Goal: Information Seeking & Learning: Learn about a topic

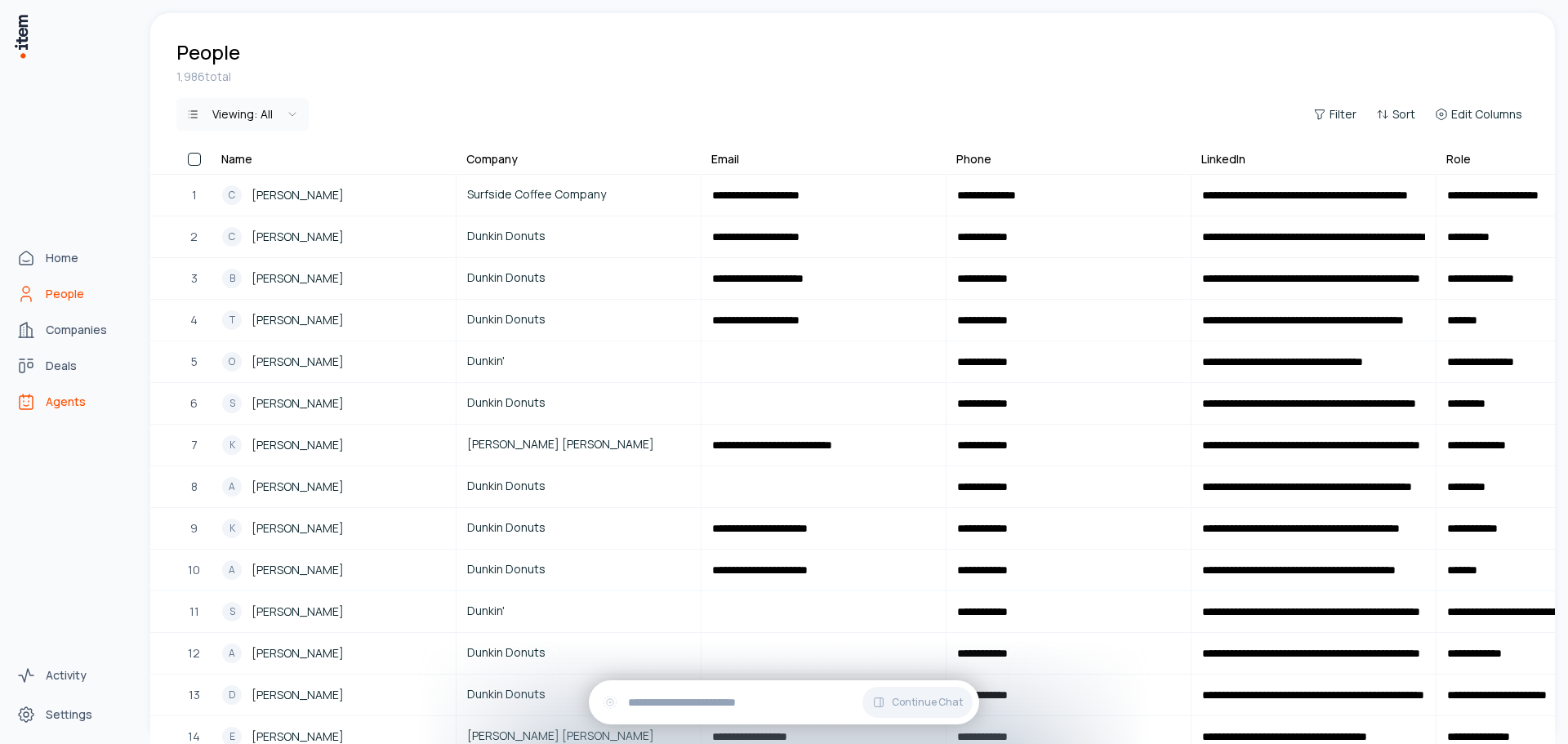
click at [83, 402] on span "Agents" at bounding box center [65, 401] width 40 height 16
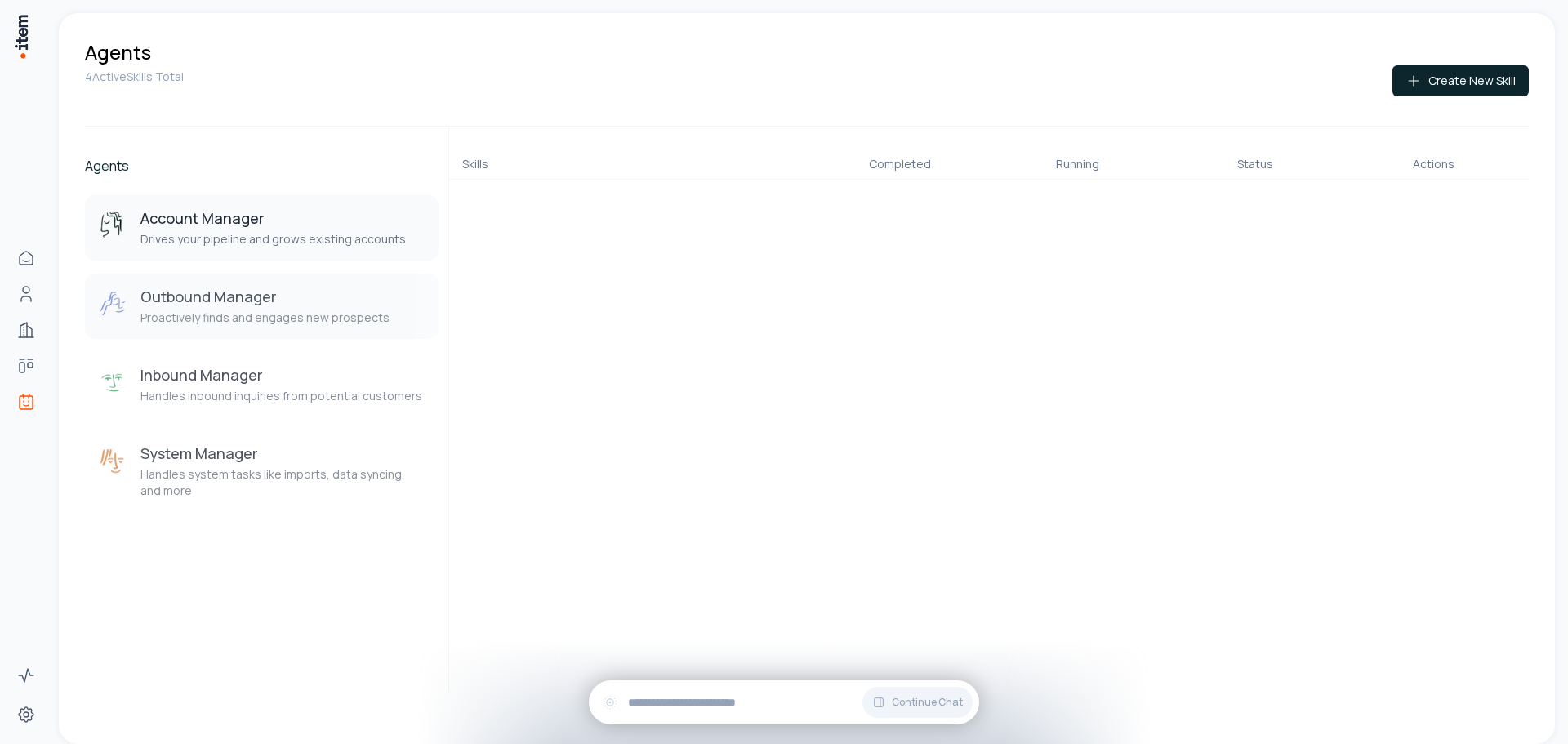
click at [310, 307] on div "Outbound Manager Proactively finds and engages new prospects" at bounding box center [264, 306] width 249 height 39
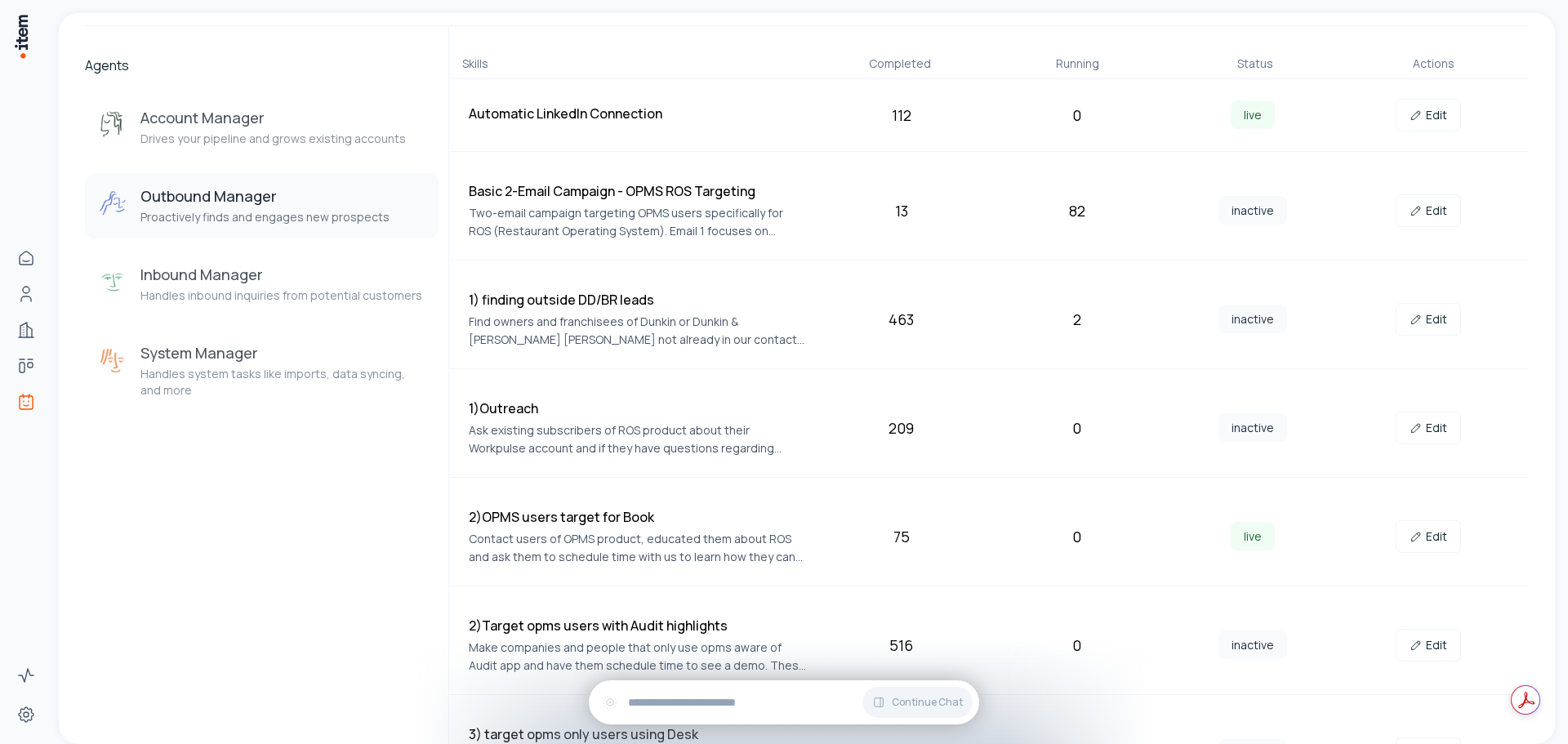
scroll to position [160, 0]
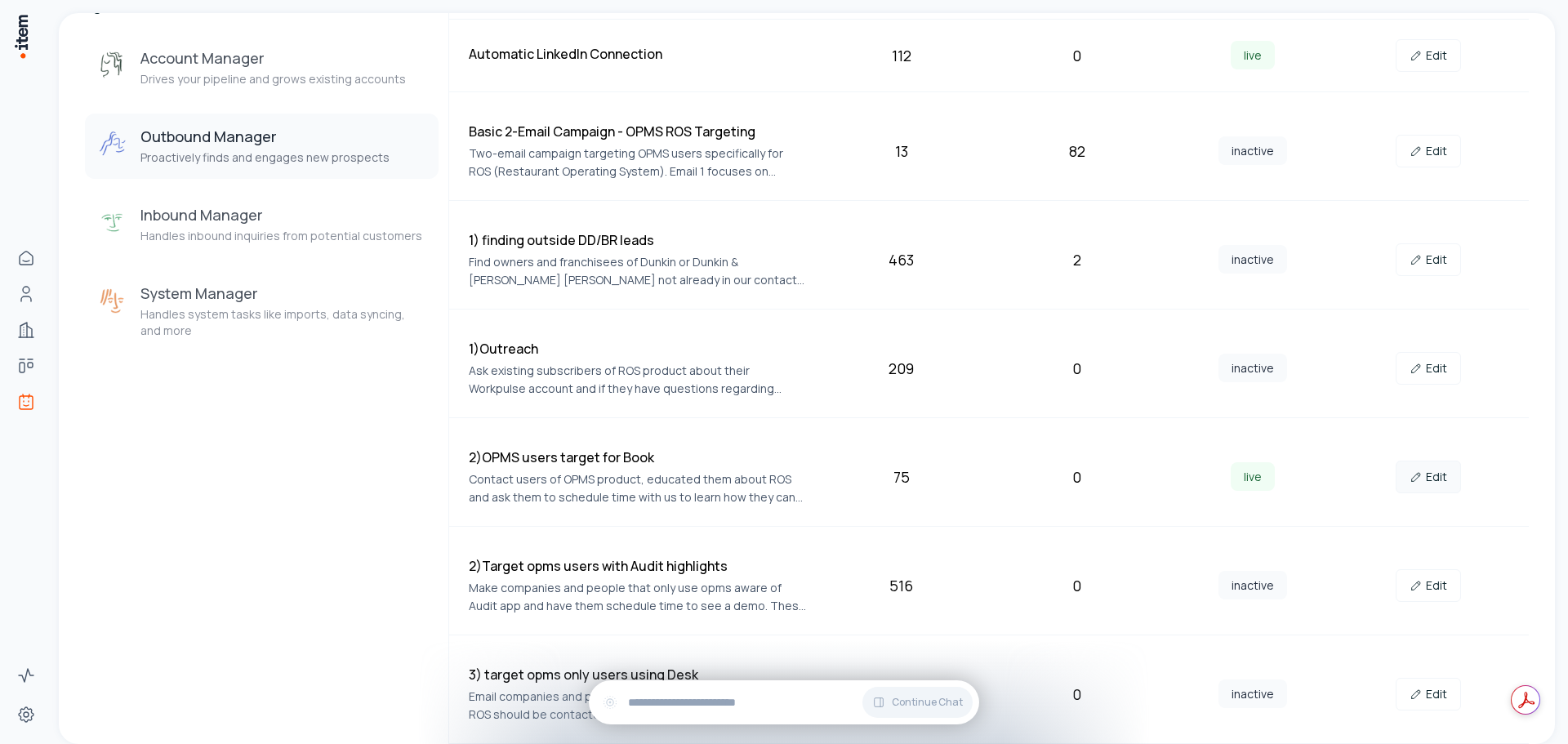
click at [1445, 465] on link "Edit" at bounding box center [1428, 476] width 65 height 33
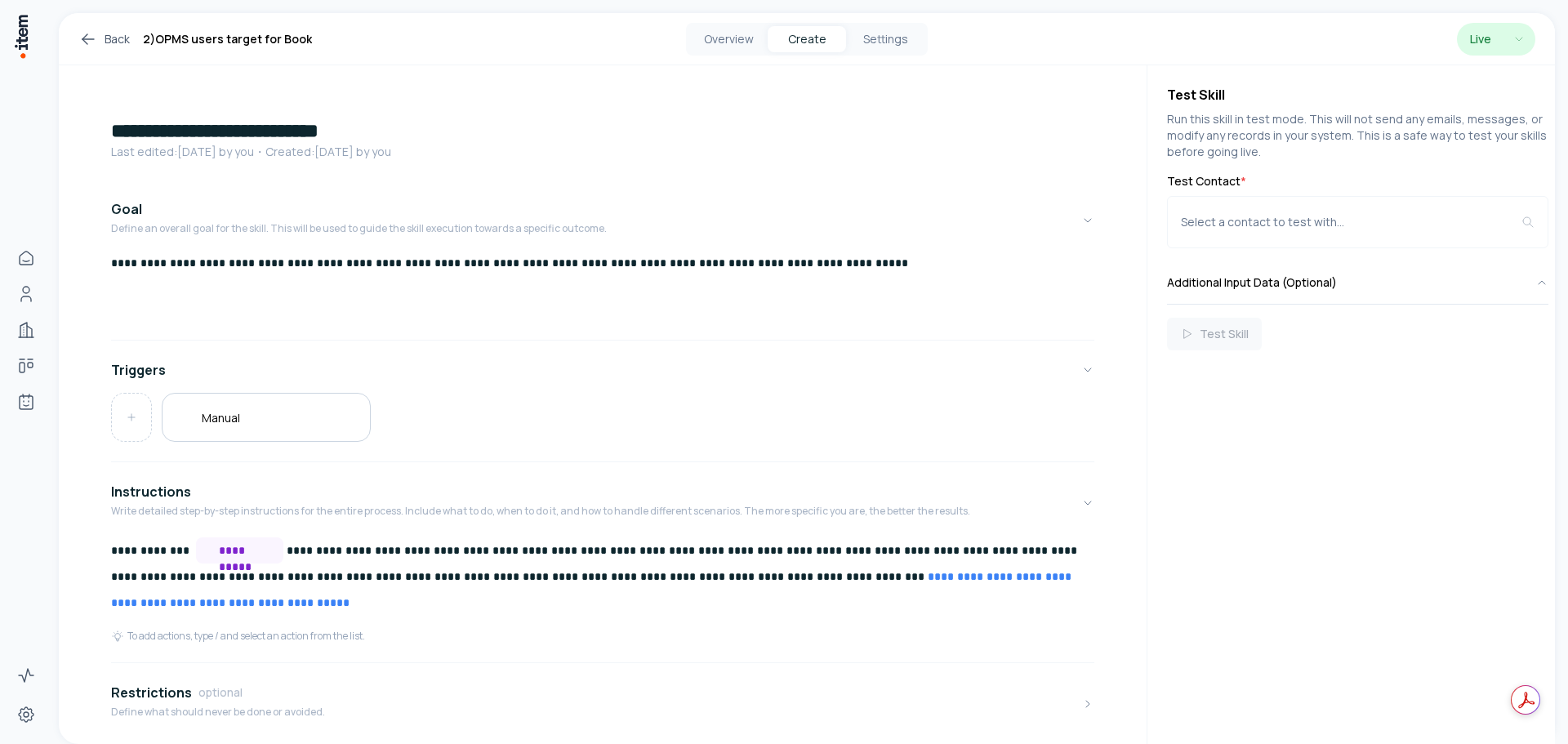
click at [1487, 47] on html "**********" at bounding box center [784, 372] width 1568 height 744
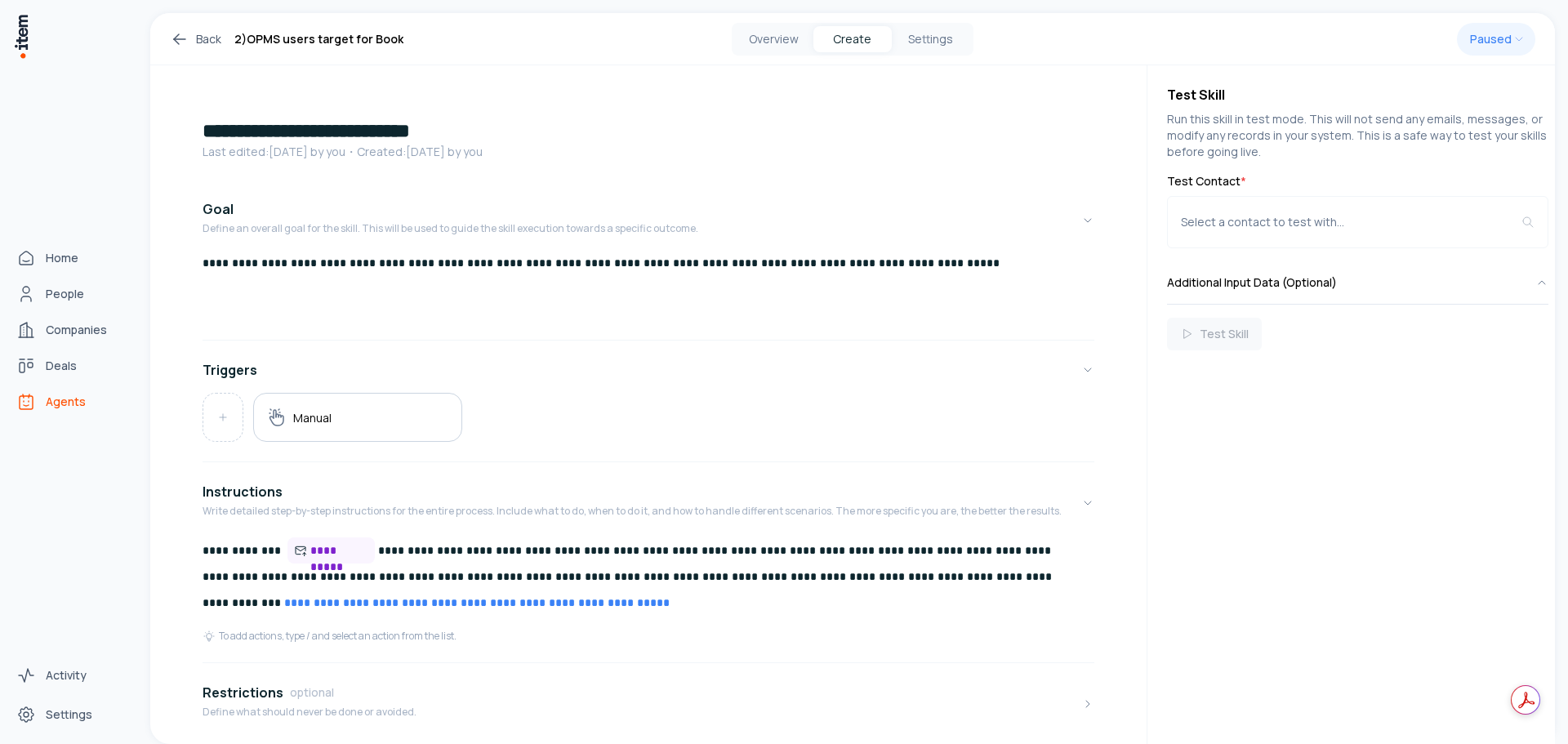
click at [69, 401] on span "Agents" at bounding box center [65, 401] width 40 height 16
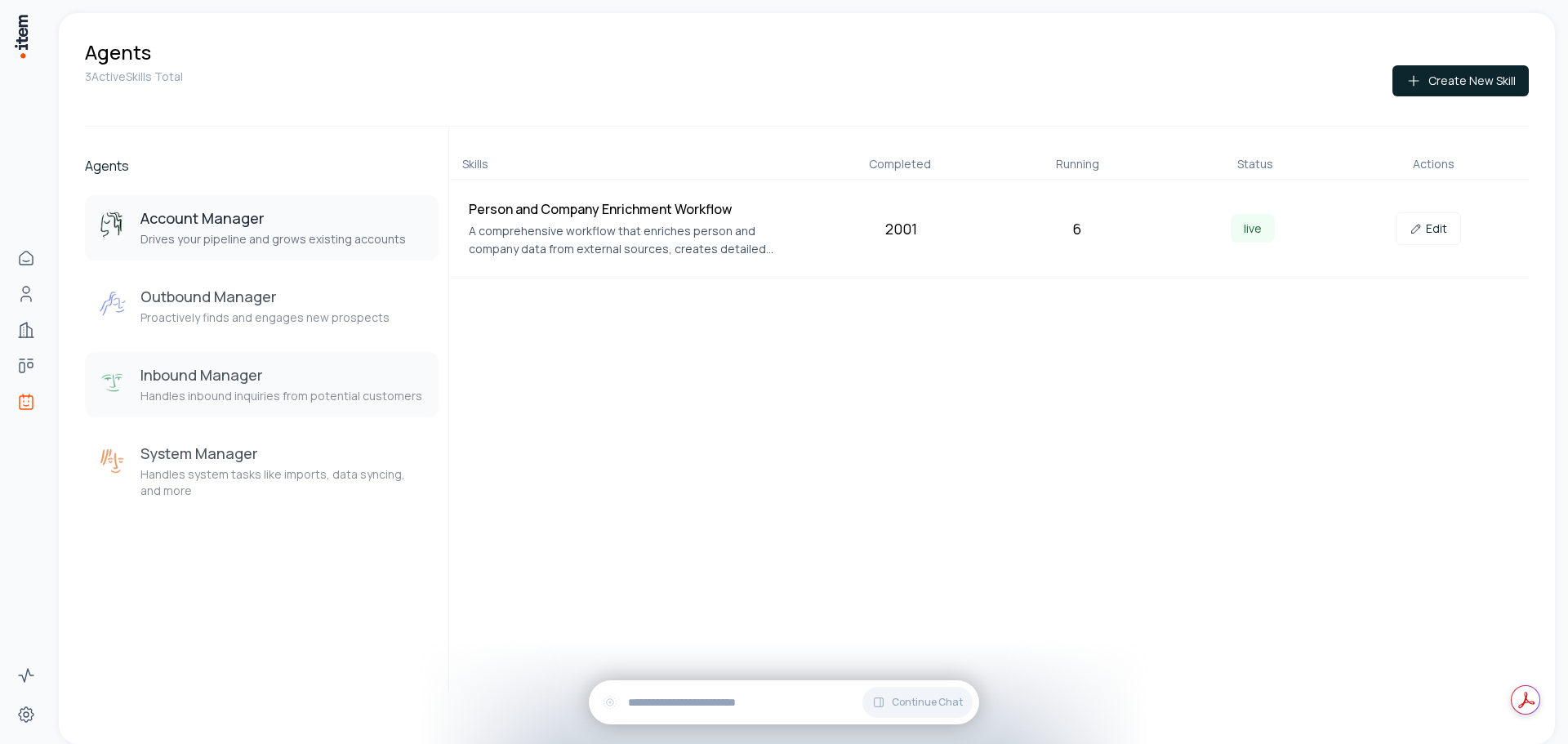
click at [299, 390] on p "Handles inbound inquiries from potential customers" at bounding box center [280, 395] width 281 height 16
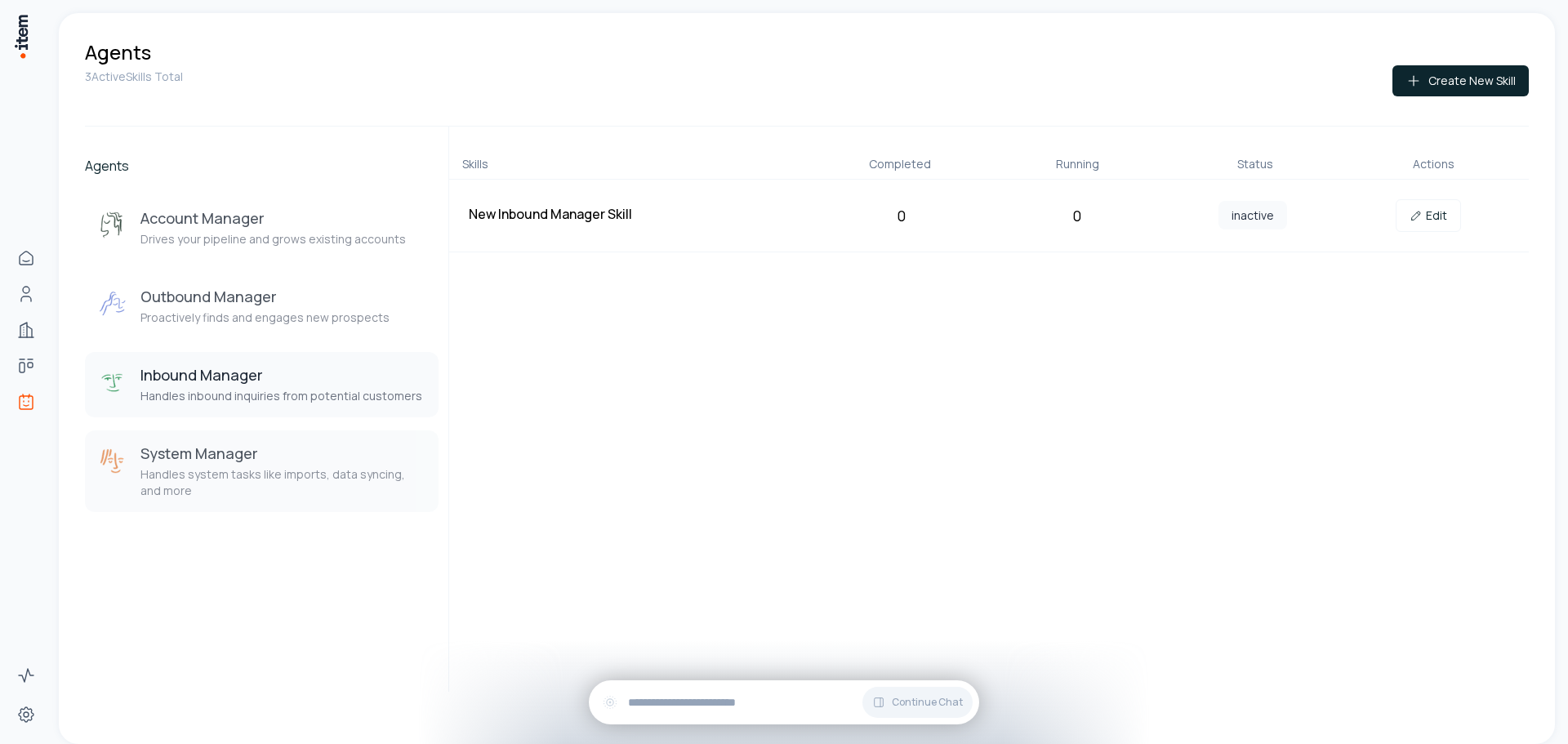
click at [291, 471] on p "Handles system tasks like imports, data syncing, and more" at bounding box center [282, 482] width 285 height 33
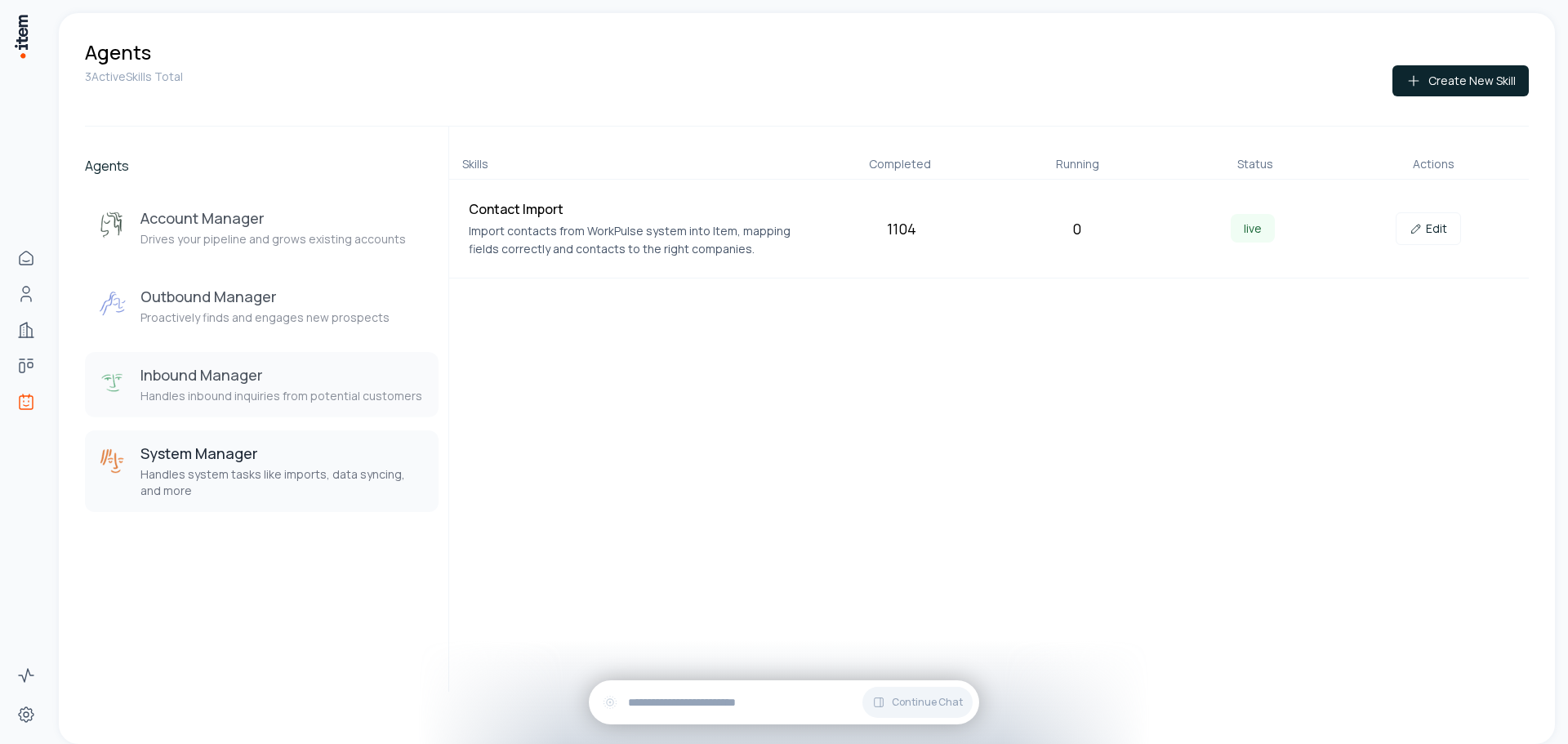
click at [291, 372] on h3 "Inbound Manager" at bounding box center [280, 374] width 281 height 19
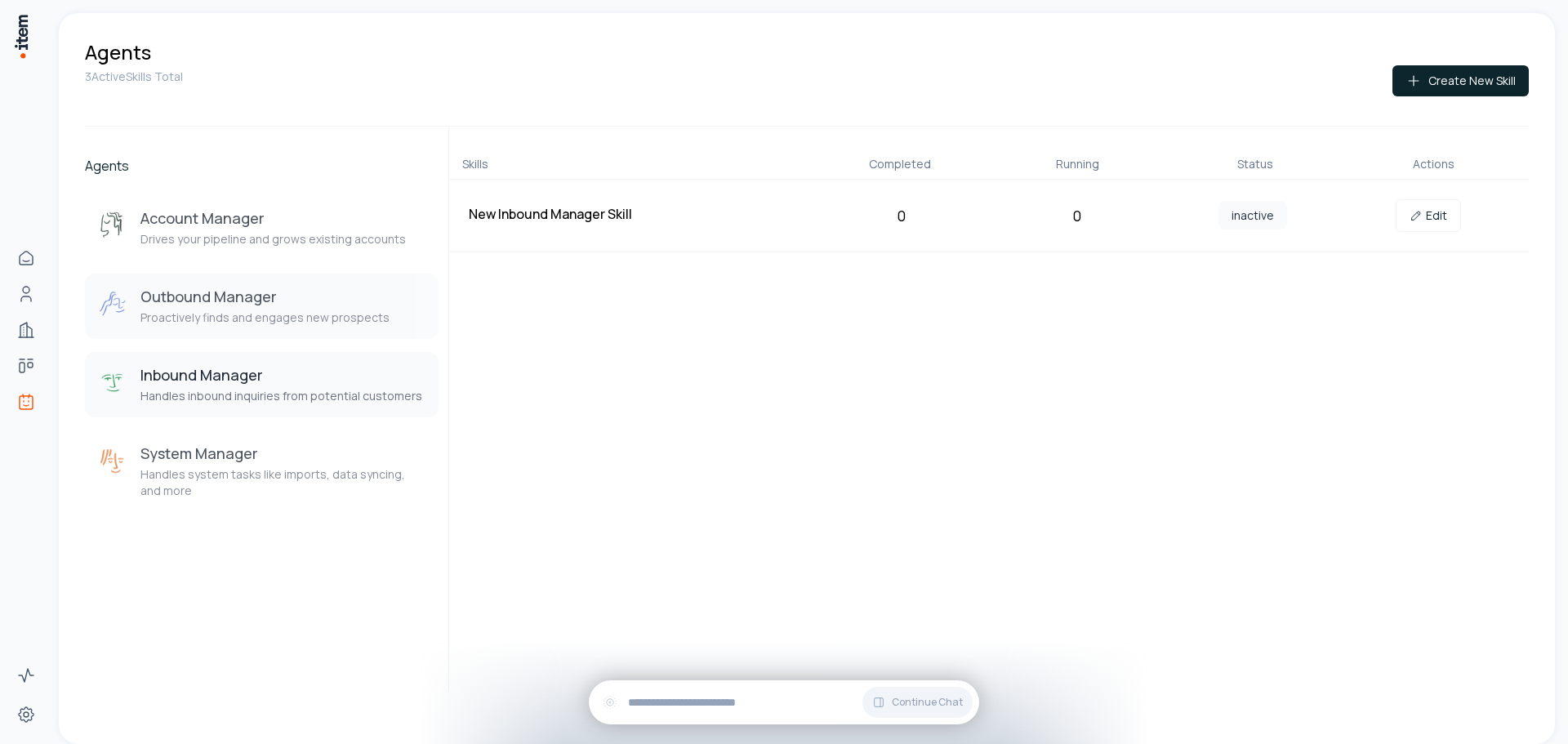
click at [291, 306] on div "Outbound Manager Proactively finds and engages new prospects" at bounding box center [264, 306] width 249 height 39
